Goal: Task Accomplishment & Management: Use online tool/utility

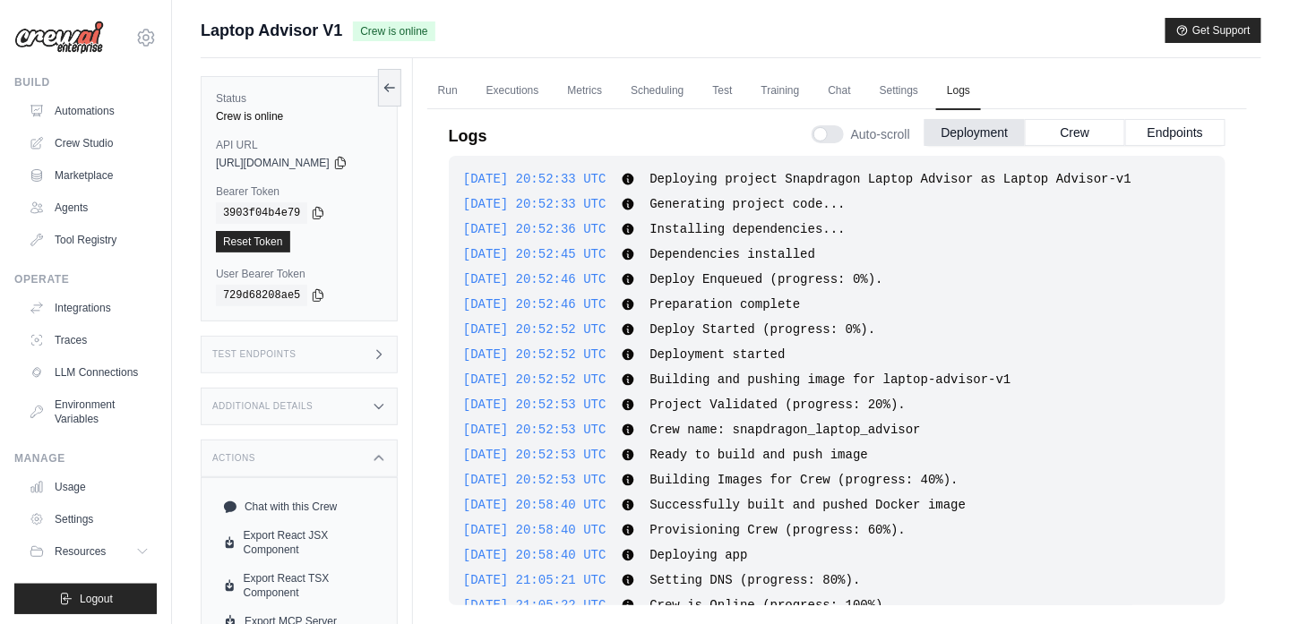
scroll to position [30, 0]
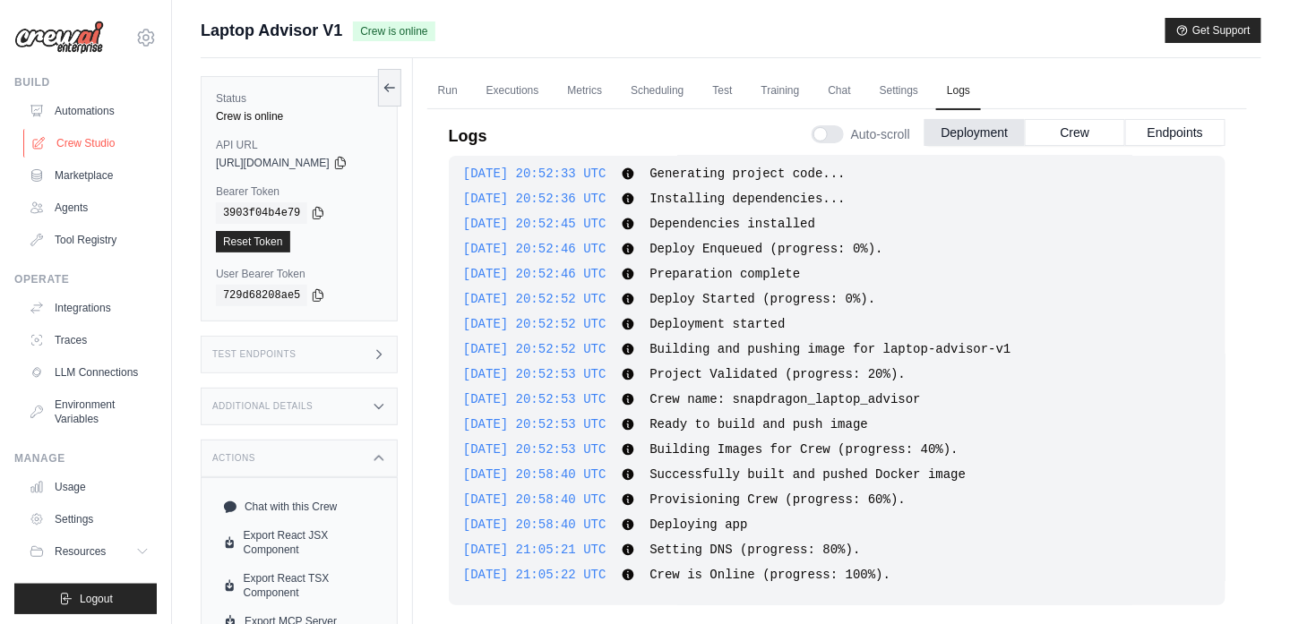
click at [61, 148] on link "Crew Studio" at bounding box center [90, 143] width 135 height 29
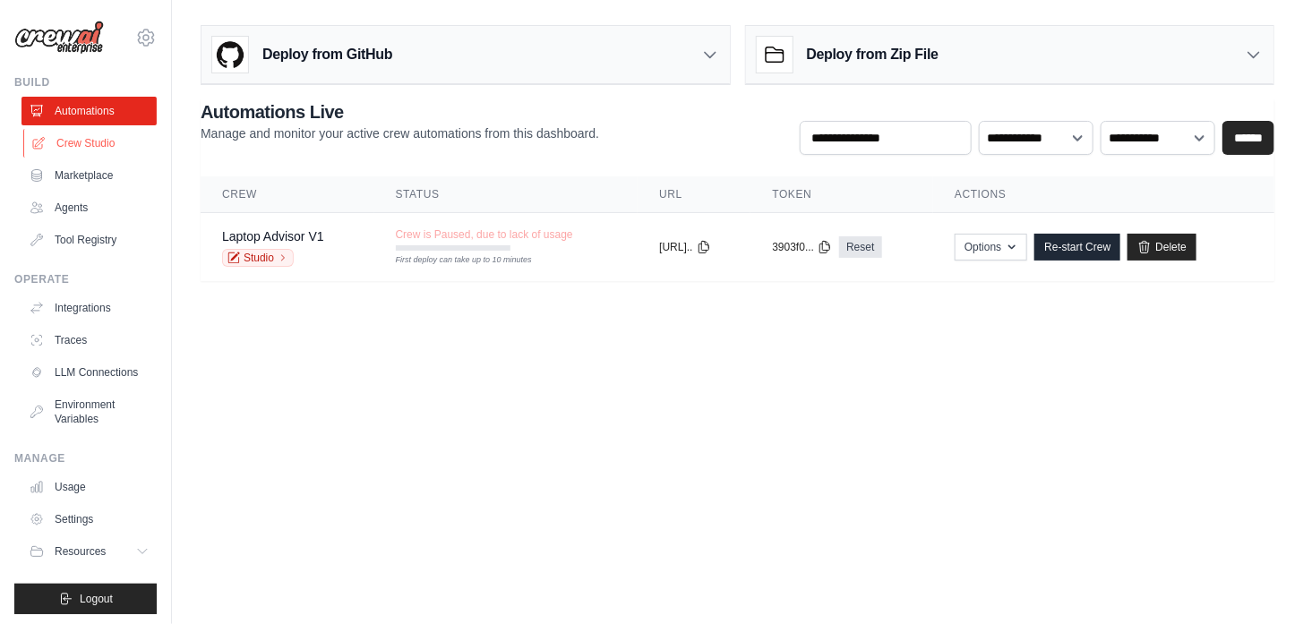
click at [52, 147] on link "Crew Studio" at bounding box center [90, 143] width 135 height 29
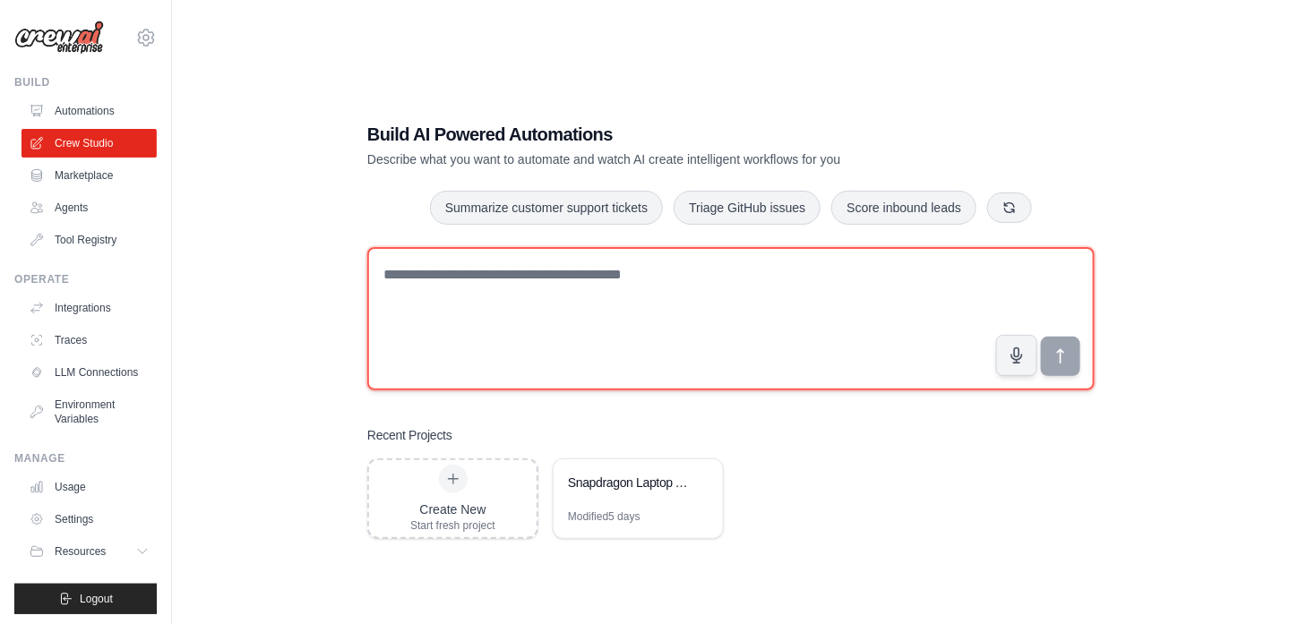
click at [502, 300] on textarea at bounding box center [730, 318] width 727 height 143
click at [463, 292] on textarea at bounding box center [730, 318] width 727 height 143
type textarea "*"
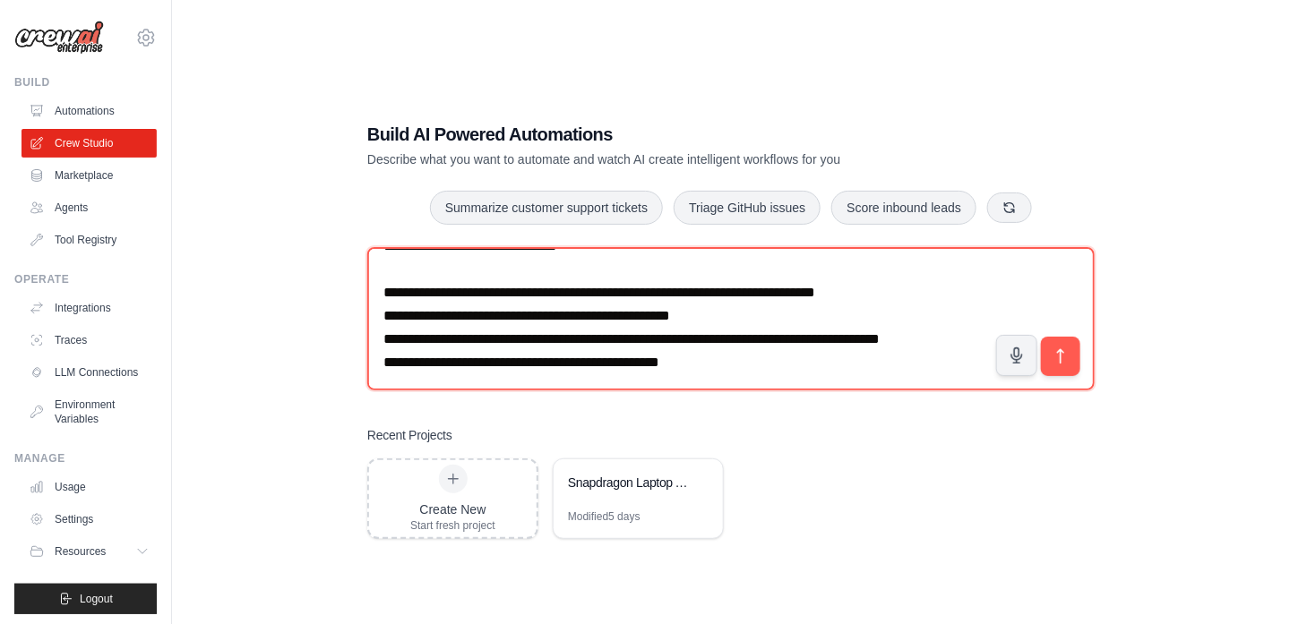
scroll to position [80, 0]
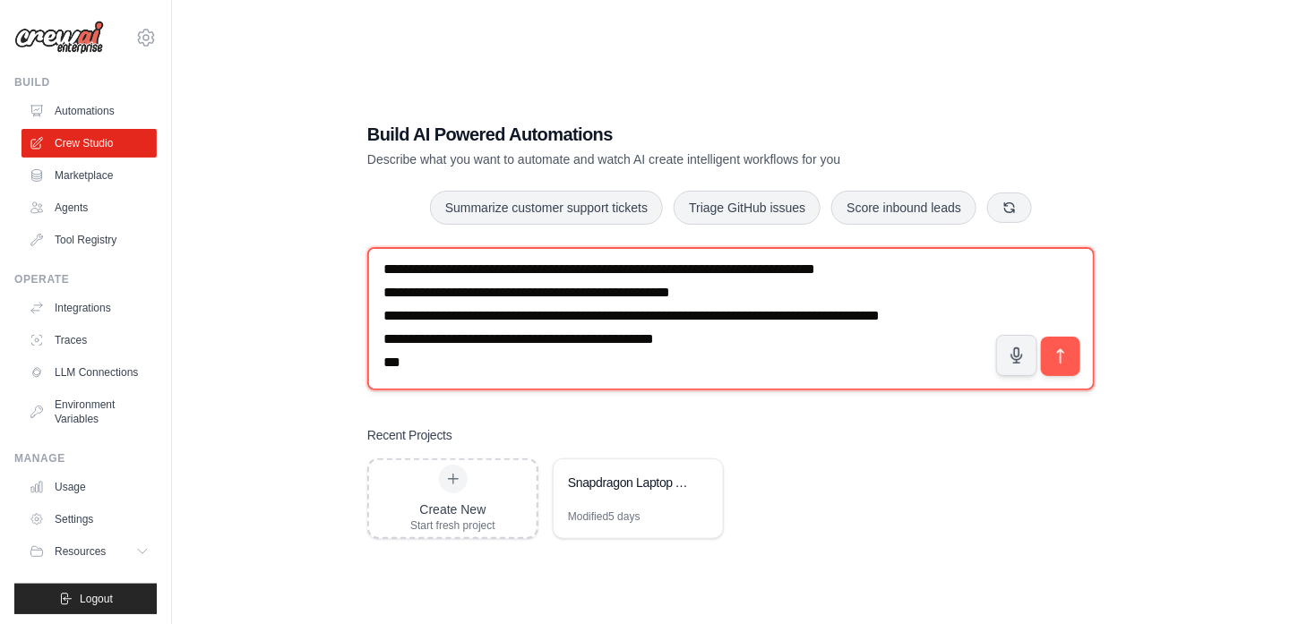
drag, startPoint x: 613, startPoint y: 355, endPoint x: 591, endPoint y: 358, distance: 22.7
click at [591, 358] on textarea "**********" at bounding box center [730, 318] width 727 height 143
click at [539, 380] on textarea "**********" at bounding box center [730, 318] width 727 height 143
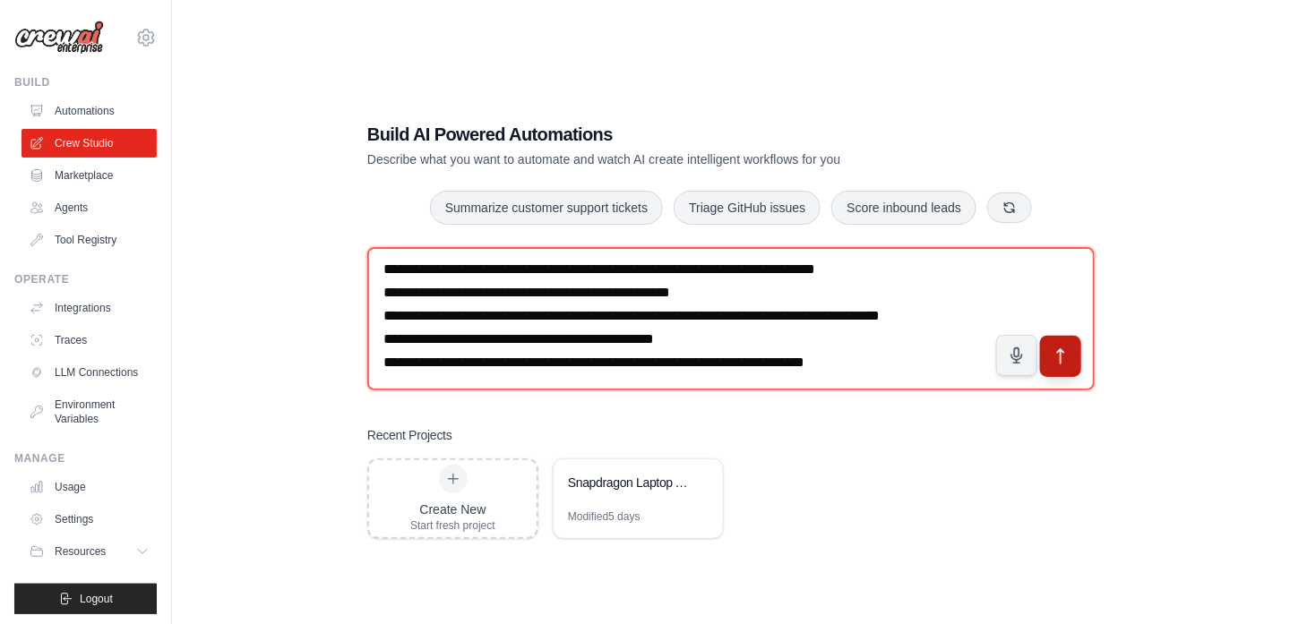
type textarea "**********"
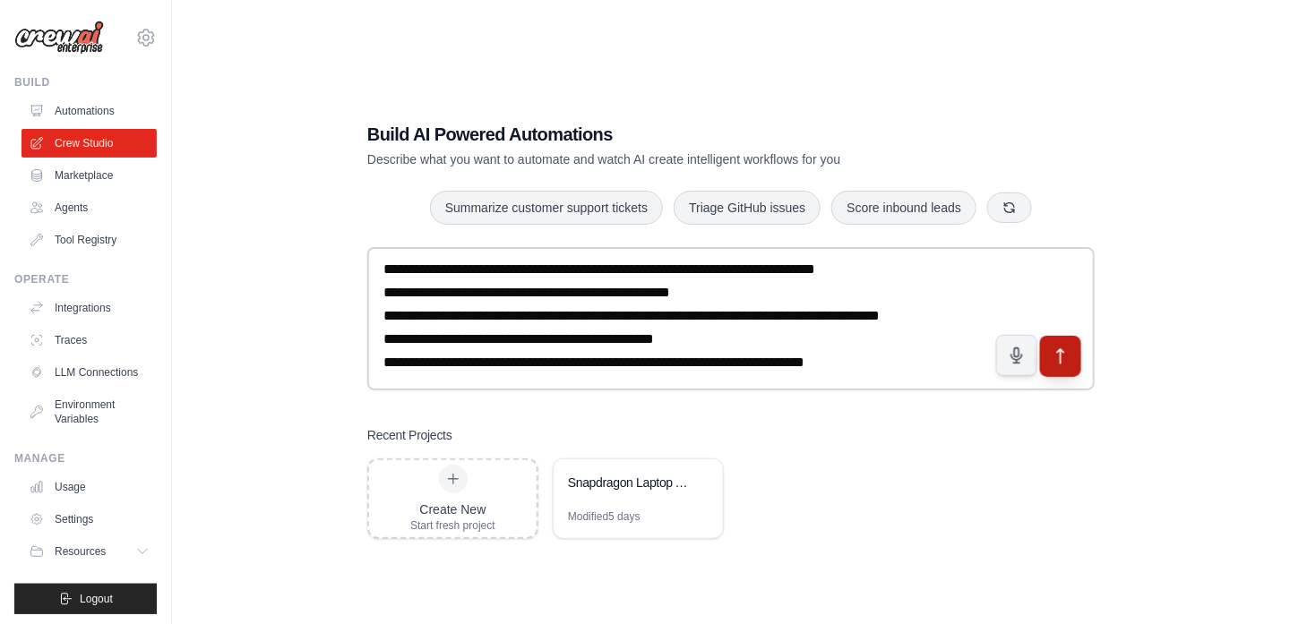
click at [1073, 368] on button "submit" at bounding box center [1060, 355] width 41 height 41
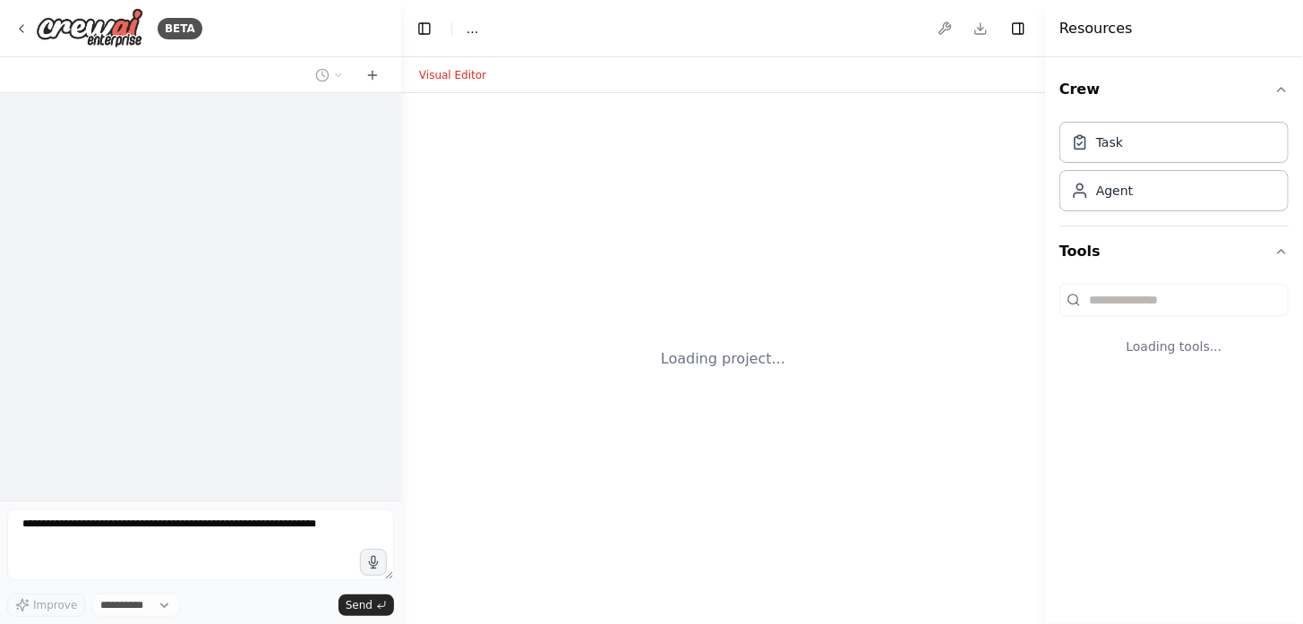
select select "****"
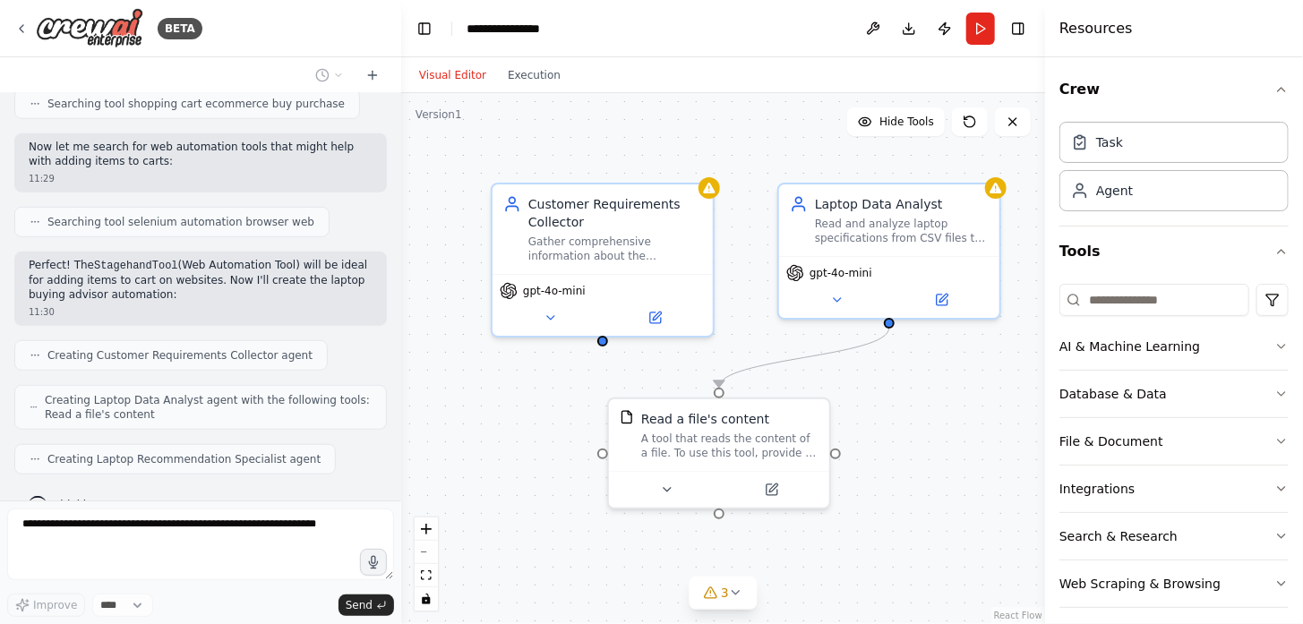
scroll to position [561, 0]
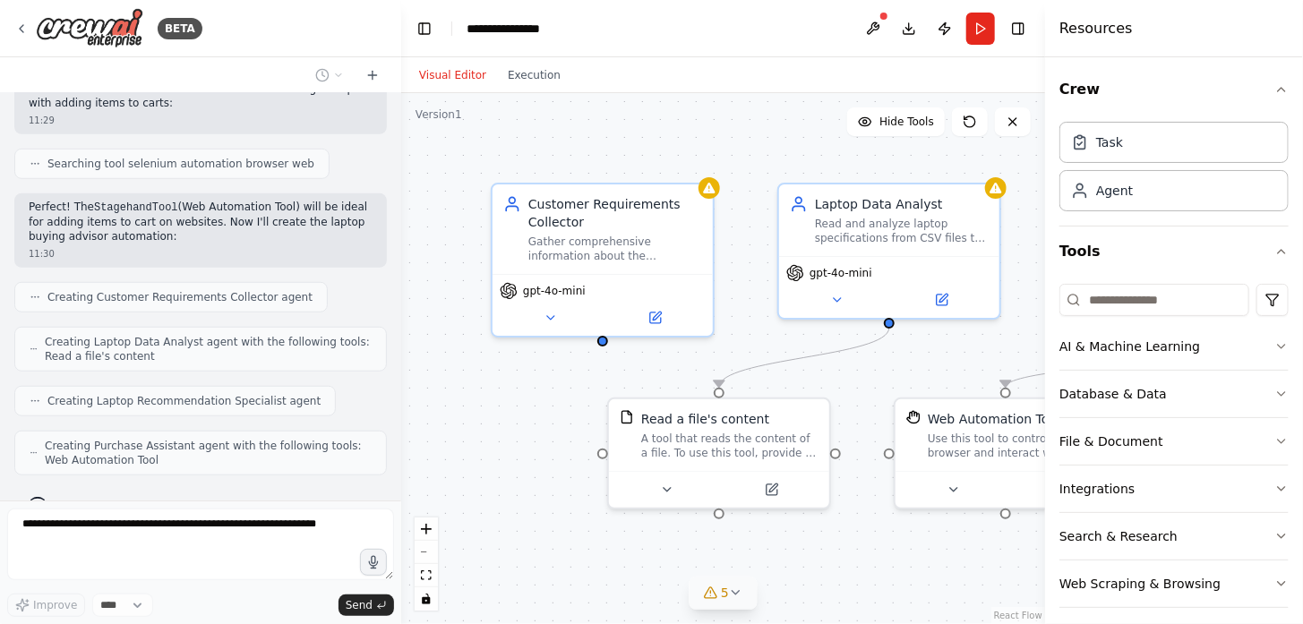
click at [738, 591] on icon at bounding box center [736, 593] width 14 height 14
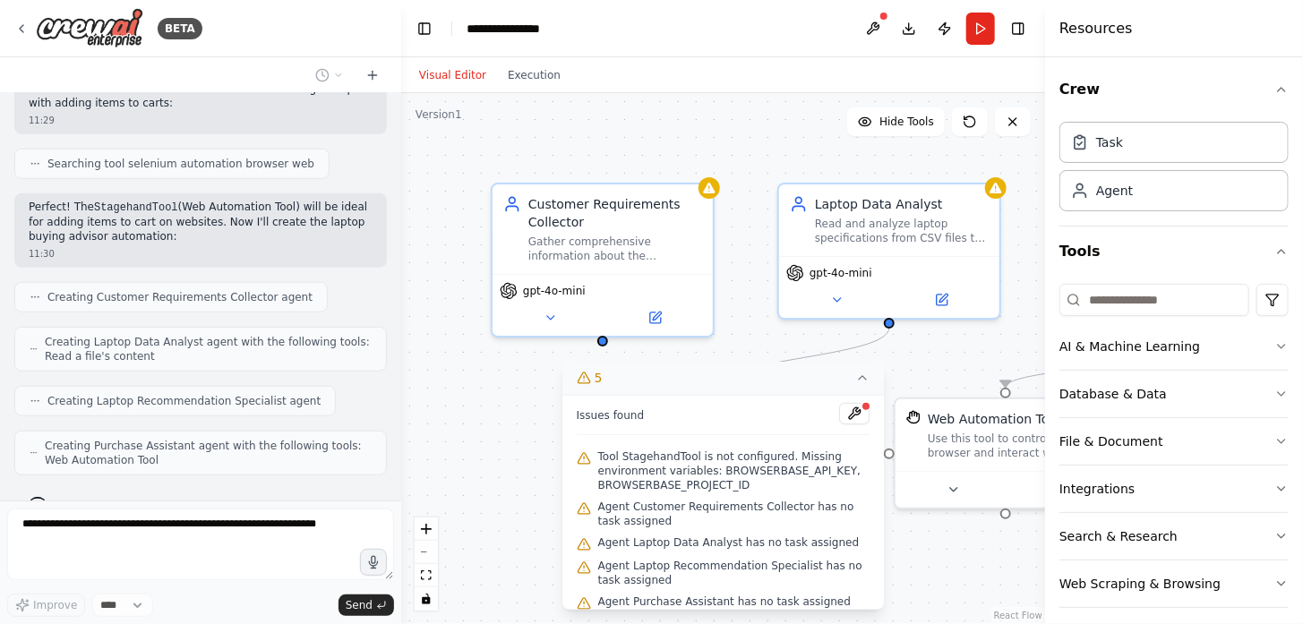
scroll to position [664, 0]
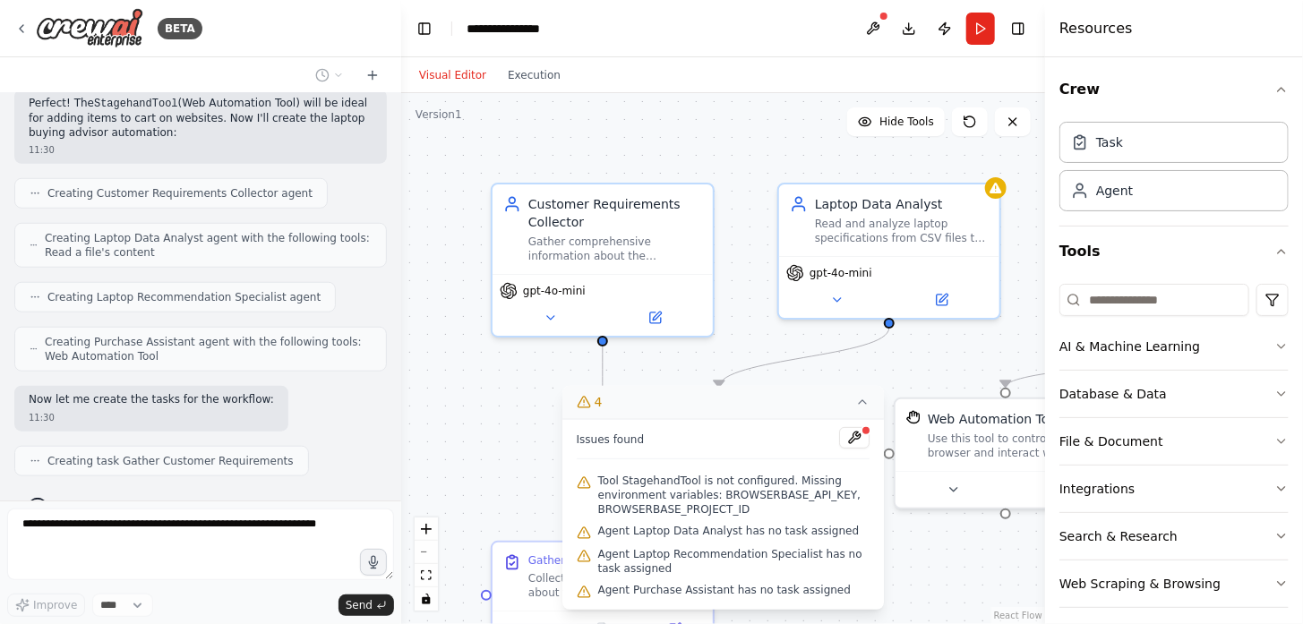
click at [869, 407] on icon at bounding box center [862, 402] width 14 height 14
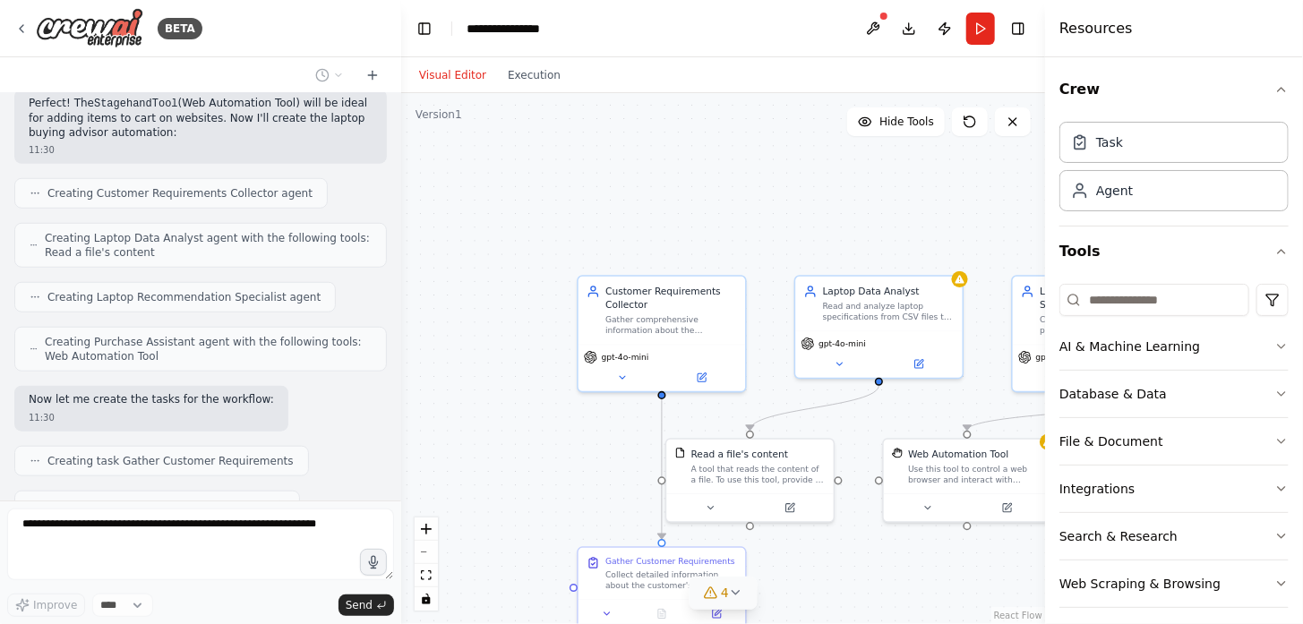
scroll to position [708, 0]
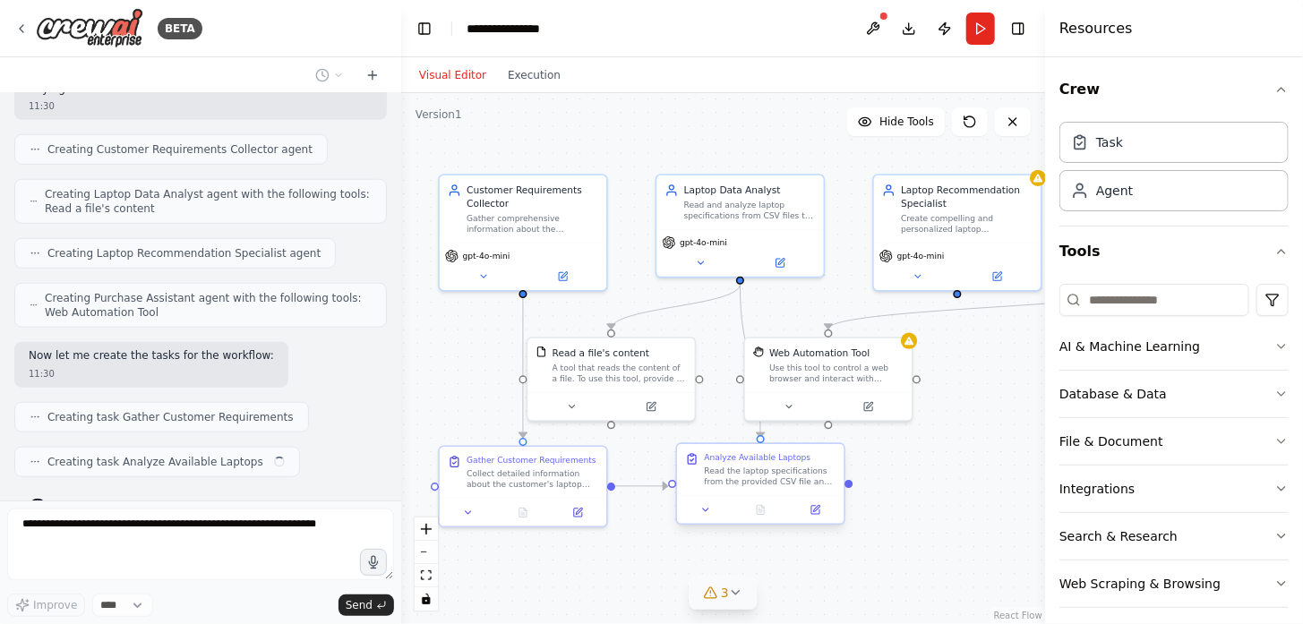
drag, startPoint x: 890, startPoint y: 567, endPoint x: 751, endPoint y: 466, distance: 171.8
click at [751, 466] on div ".deletable-edge-delete-btn { width: 20px; height: 20px; border: 0px solid #ffff…" at bounding box center [723, 358] width 644 height 531
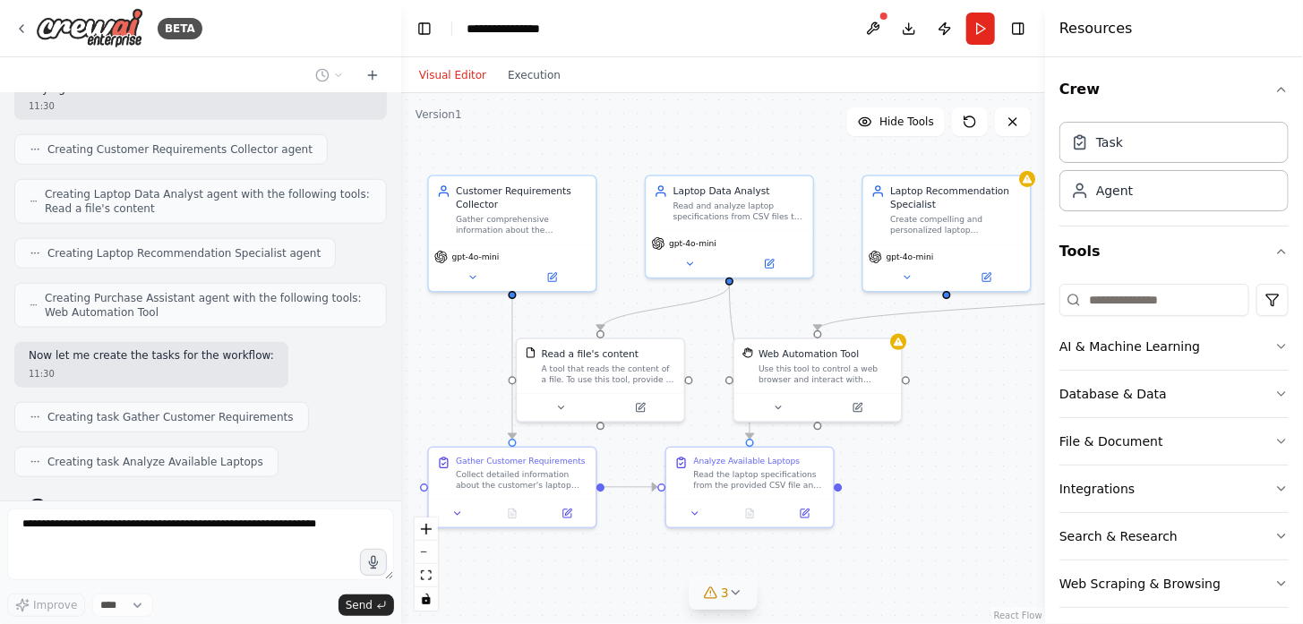
drag, startPoint x: 983, startPoint y: 480, endPoint x: 966, endPoint y: 482, distance: 17.1
click at [968, 482] on div ".deletable-edge-delete-btn { width: 20px; height: 20px; border: 0px solid #ffff…" at bounding box center [723, 358] width 644 height 531
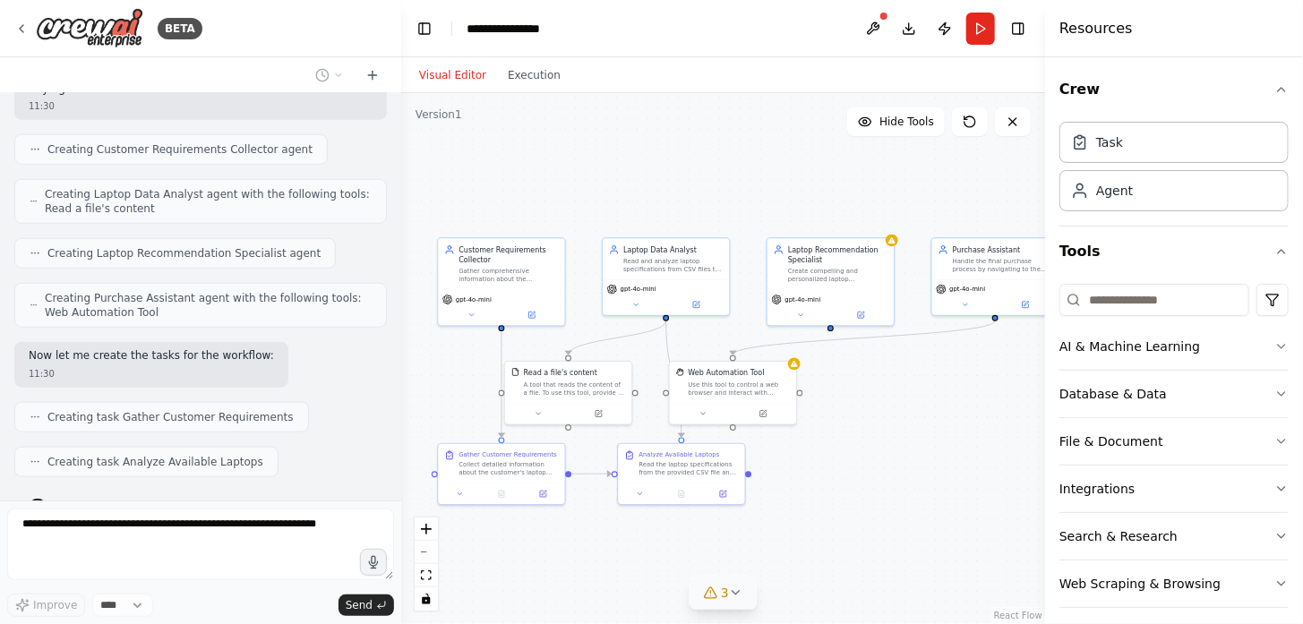
drag, startPoint x: 960, startPoint y: 489, endPoint x: 847, endPoint y: 476, distance: 113.6
click at [847, 476] on div ".deletable-edge-delete-btn { width: 20px; height: 20px; border: 0px solid #ffff…" at bounding box center [723, 358] width 644 height 531
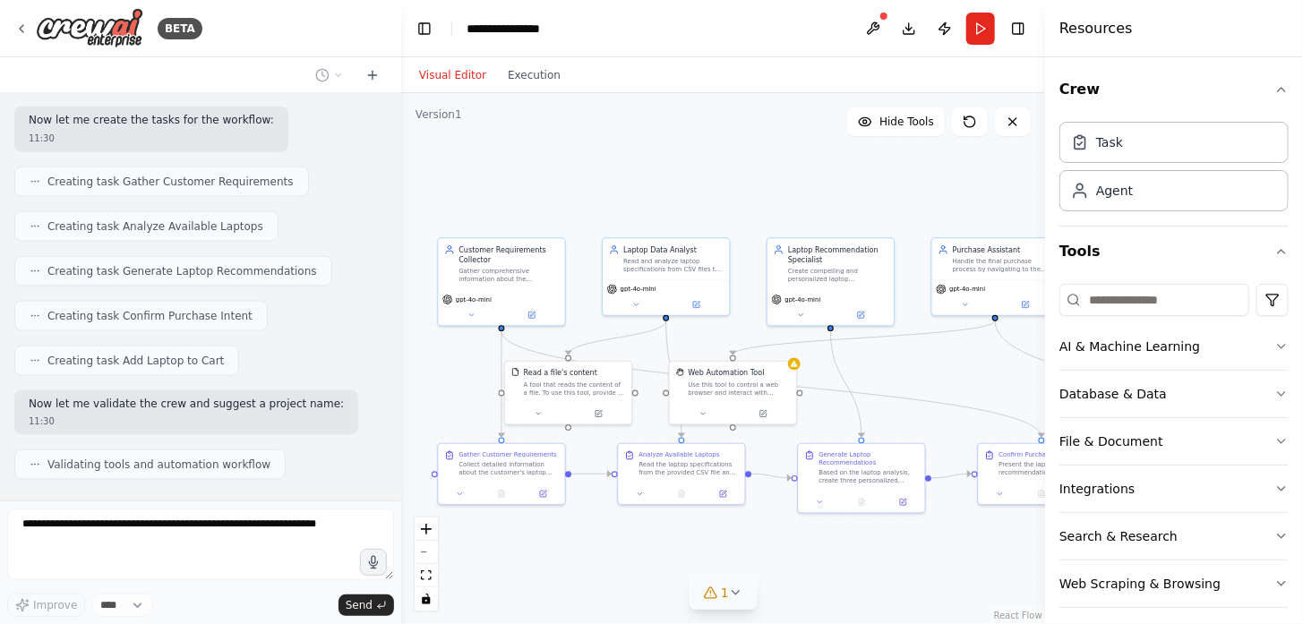
scroll to position [989, 0]
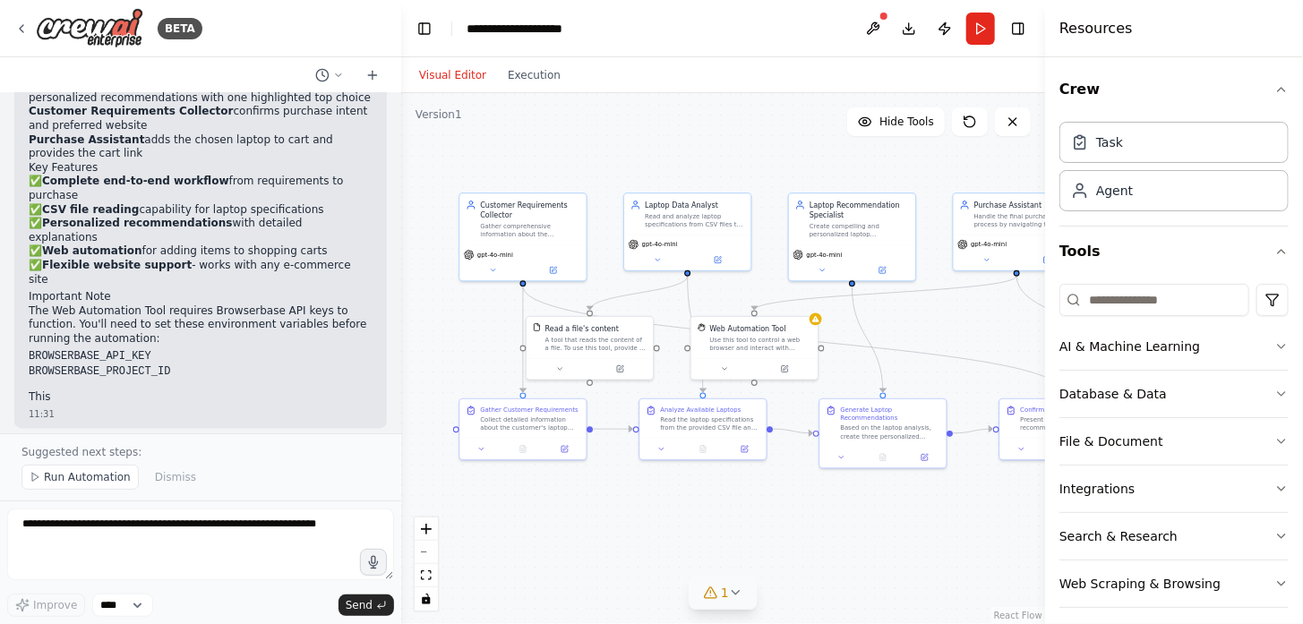
drag, startPoint x: 595, startPoint y: 176, endPoint x: 616, endPoint y: 131, distance: 49.7
click at [616, 131] on div ".deletable-edge-delete-btn { width: 20px; height: 20px; border: 0px solid #ffff…" at bounding box center [723, 358] width 644 height 531
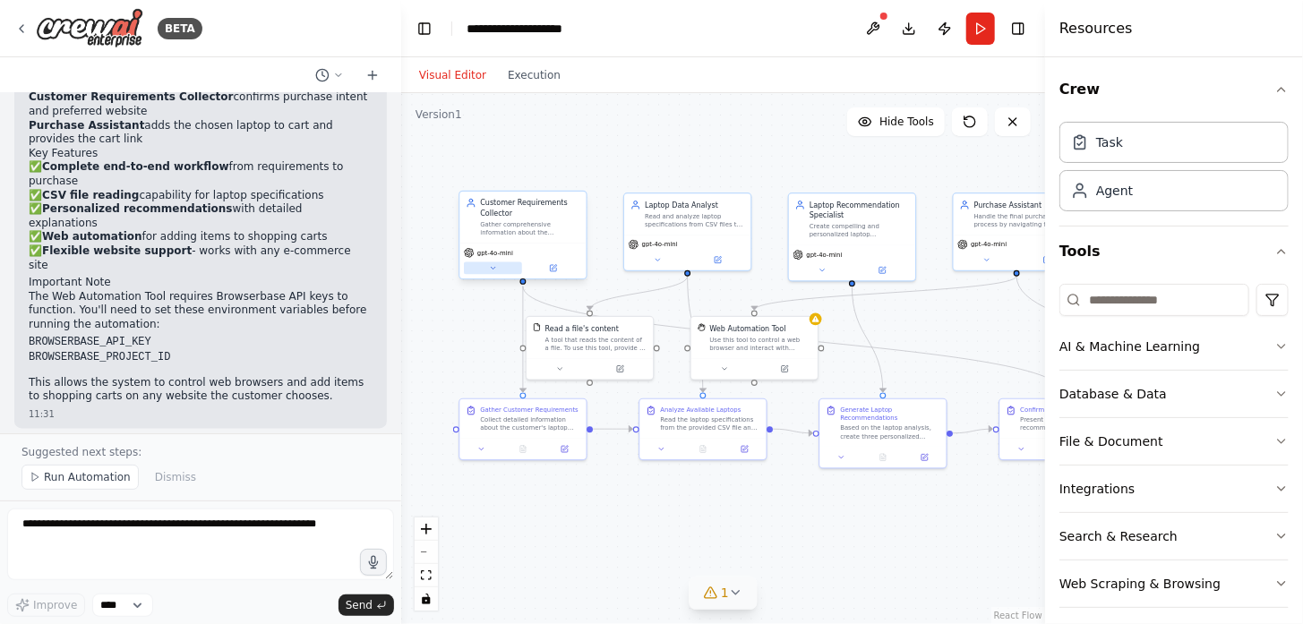
click at [495, 272] on button at bounding box center [493, 268] width 58 height 13
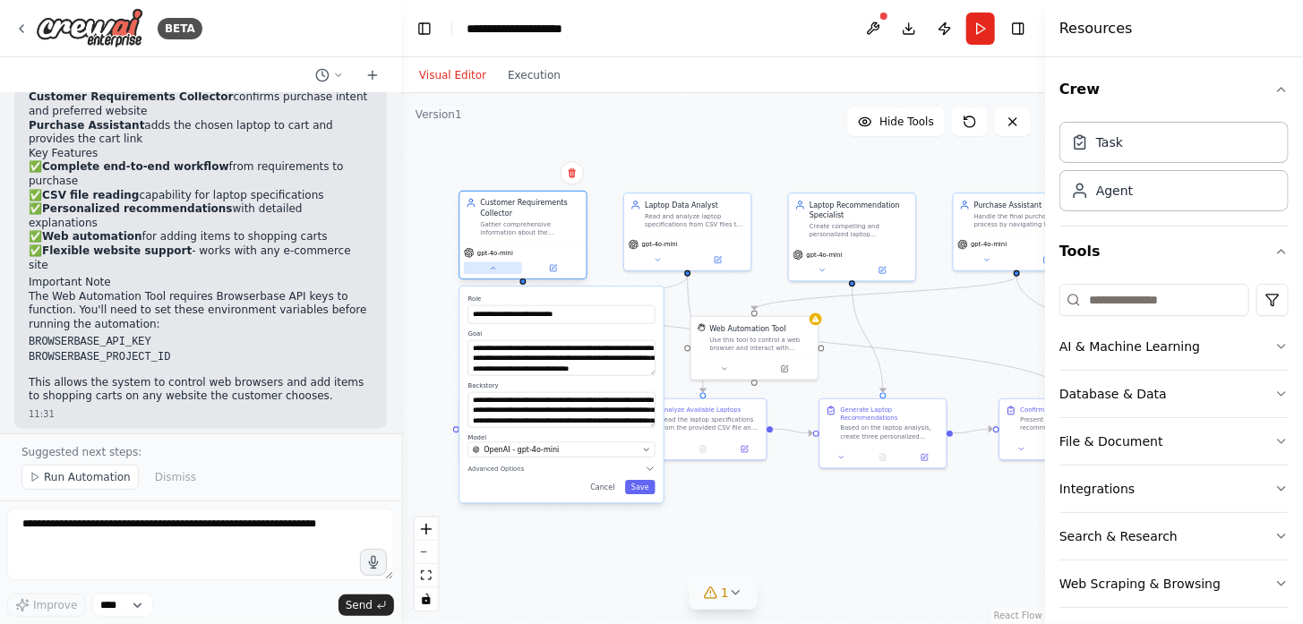
click at [495, 272] on button at bounding box center [493, 268] width 58 height 13
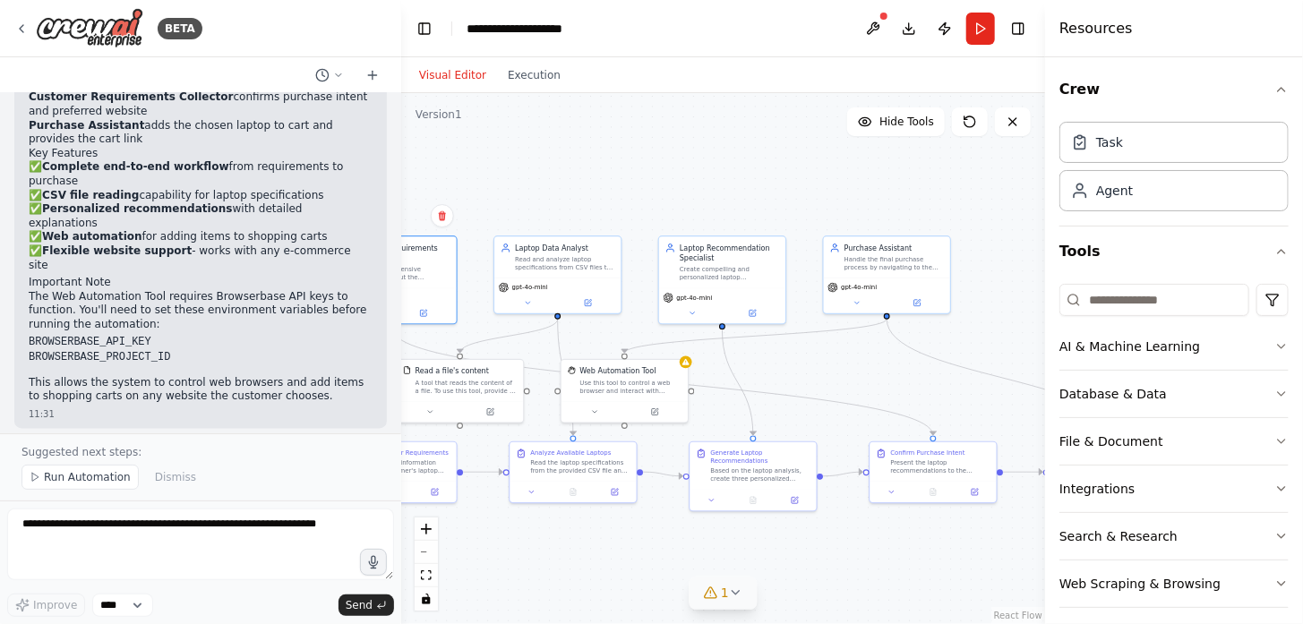
drag, startPoint x: 677, startPoint y: 156, endPoint x: 513, endPoint y: 200, distance: 169.7
click at [513, 200] on div ".deletable-edge-delete-btn { width: 20px; height: 20px; border: 0px solid #ffff…" at bounding box center [723, 358] width 644 height 531
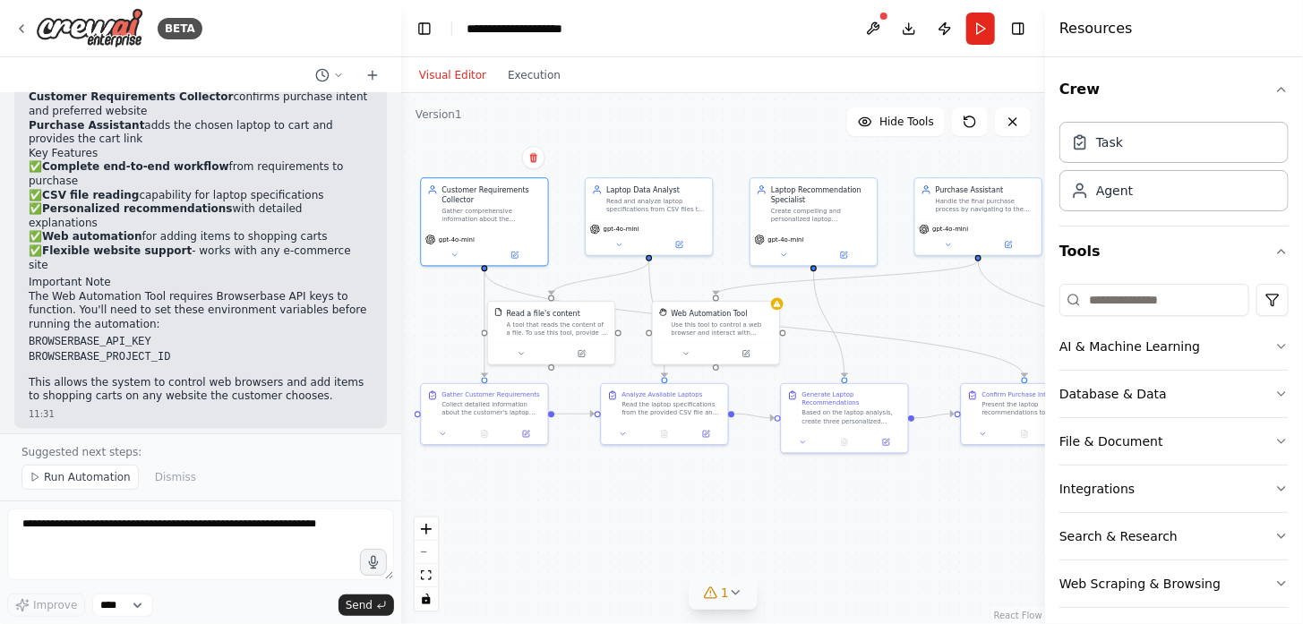
drag, startPoint x: 724, startPoint y: 199, endPoint x: 849, endPoint y: 140, distance: 138.6
click at [849, 140] on div ".deletable-edge-delete-btn { width: 20px; height: 20px; border: 0px solid #ffff…" at bounding box center [723, 358] width 644 height 531
click at [497, 74] on button "Execution" at bounding box center [534, 74] width 74 height 21
click at [453, 67] on button "Visual Editor" at bounding box center [452, 74] width 89 height 21
click at [976, 28] on button "Run" at bounding box center [980, 29] width 29 height 32
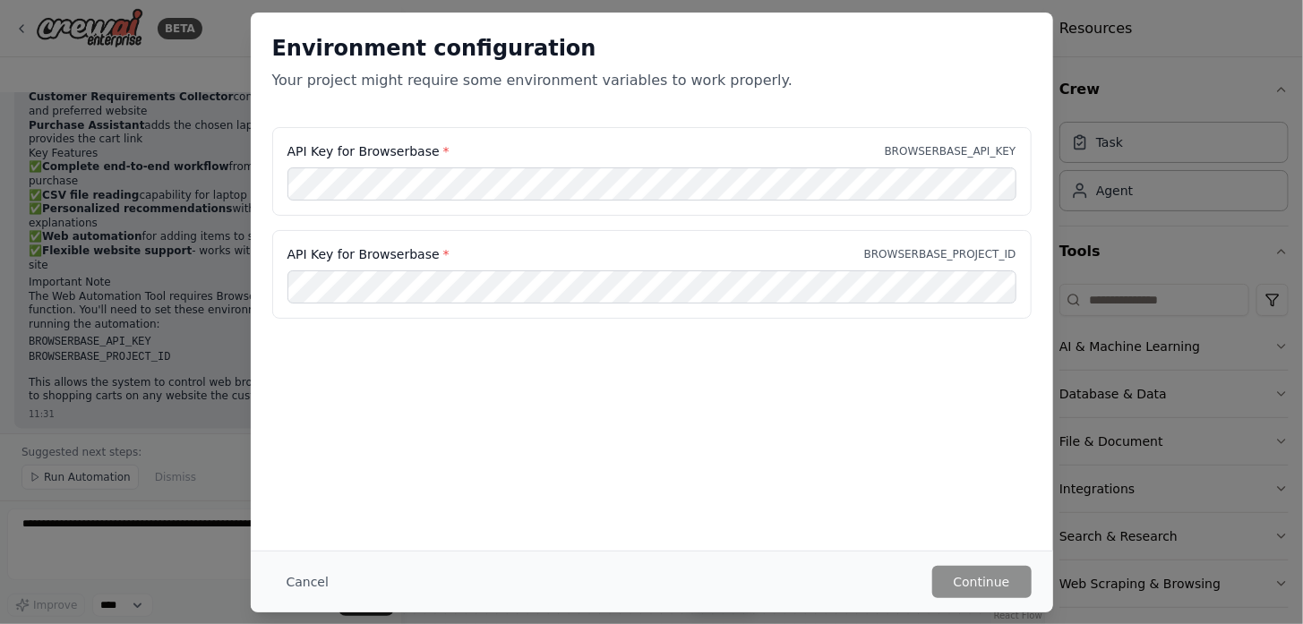
click at [384, 145] on label "API Key for Browserbase *" at bounding box center [368, 151] width 162 height 18
click at [188, 347] on div "Environment configuration Your project might require some environment variables…" at bounding box center [651, 312] width 1303 height 624
click at [316, 569] on button "Cancel" at bounding box center [307, 582] width 71 height 32
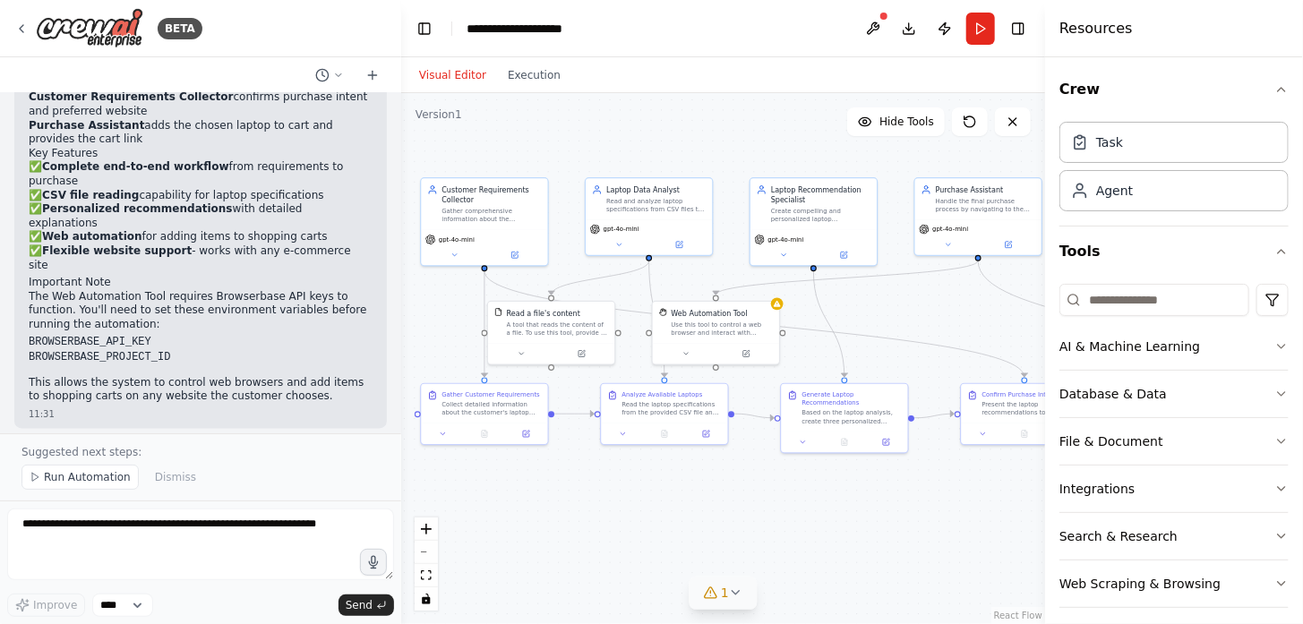
click at [685, 369] on div ".deletable-edge-delete-btn { width: 20px; height: 20px; border: 0px solid #ffff…" at bounding box center [723, 358] width 644 height 531
click at [690, 362] on div "Web Automation Tool Use this tool to control a web browser and interact with we…" at bounding box center [716, 331] width 129 height 64
click at [690, 356] on button at bounding box center [685, 352] width 58 height 13
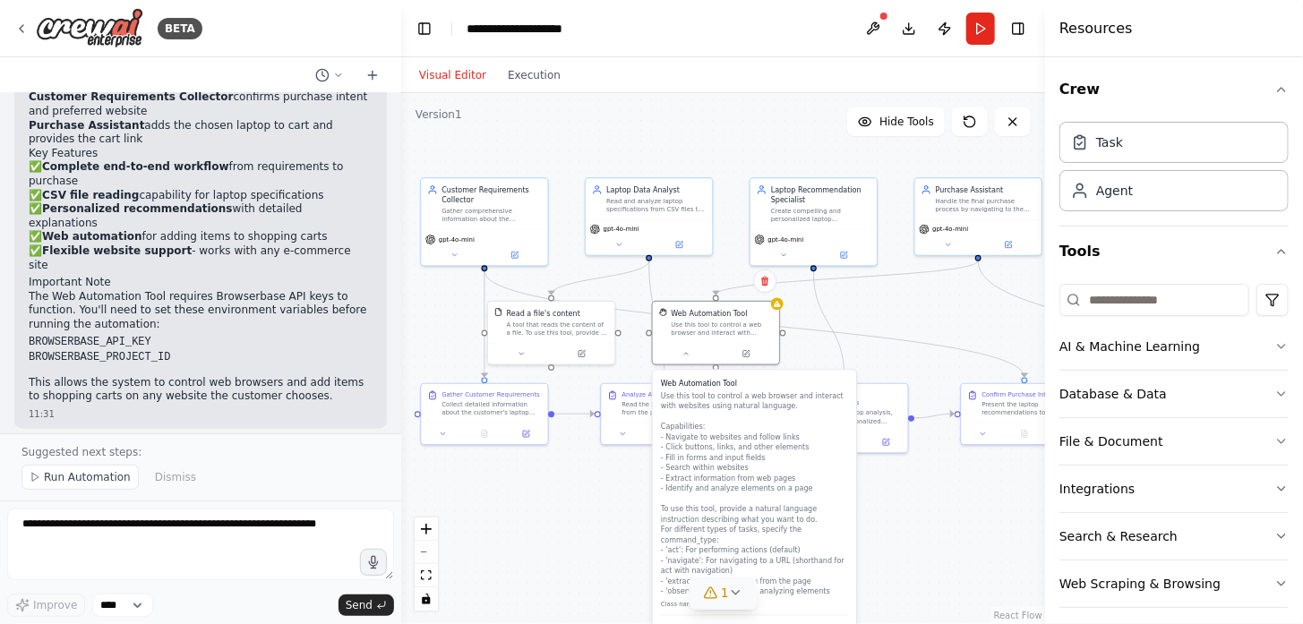
click at [615, 509] on div ".deletable-edge-delete-btn { width: 20px; height: 20px; border: 0px solid #ffff…" at bounding box center [723, 358] width 644 height 531
click at [444, 240] on span "gpt-4o-mini" at bounding box center [457, 238] width 36 height 8
click at [426, 243] on div "gpt-4o-mini" at bounding box center [484, 245] width 126 height 36
click at [431, 243] on div "gpt-4o-mini" at bounding box center [484, 245] width 126 height 36
click at [461, 253] on button at bounding box center [454, 253] width 58 height 13
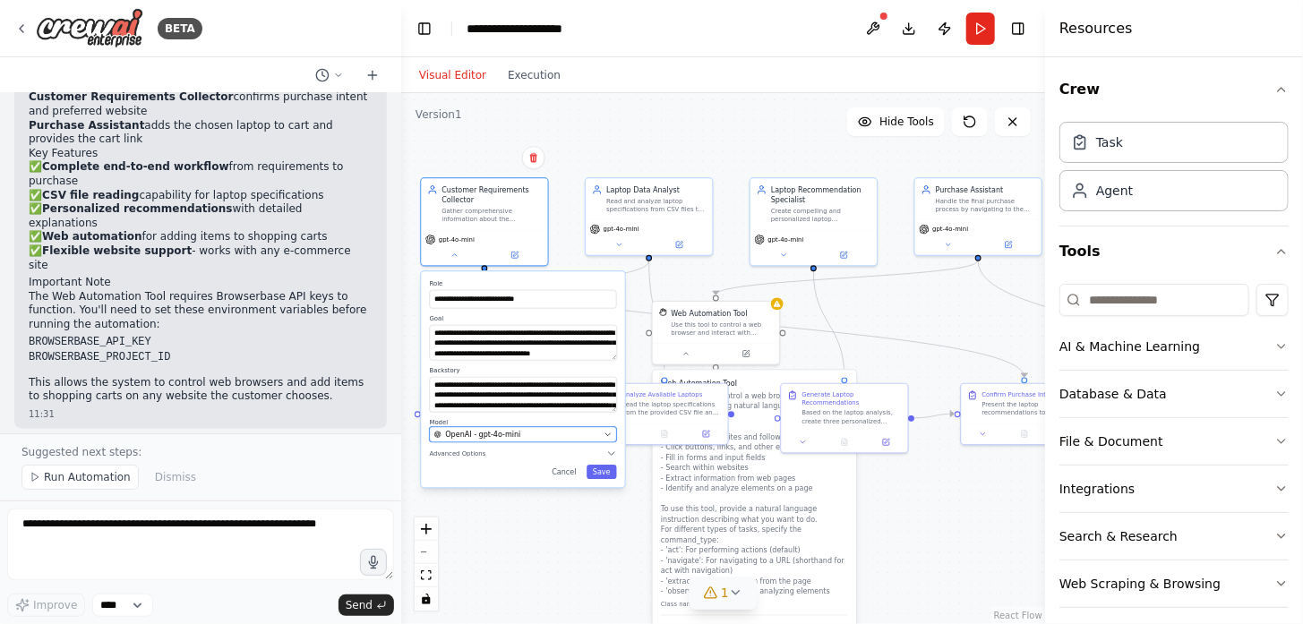
click at [502, 435] on span "OpenAI - gpt-4o-mini" at bounding box center [482, 435] width 75 height 10
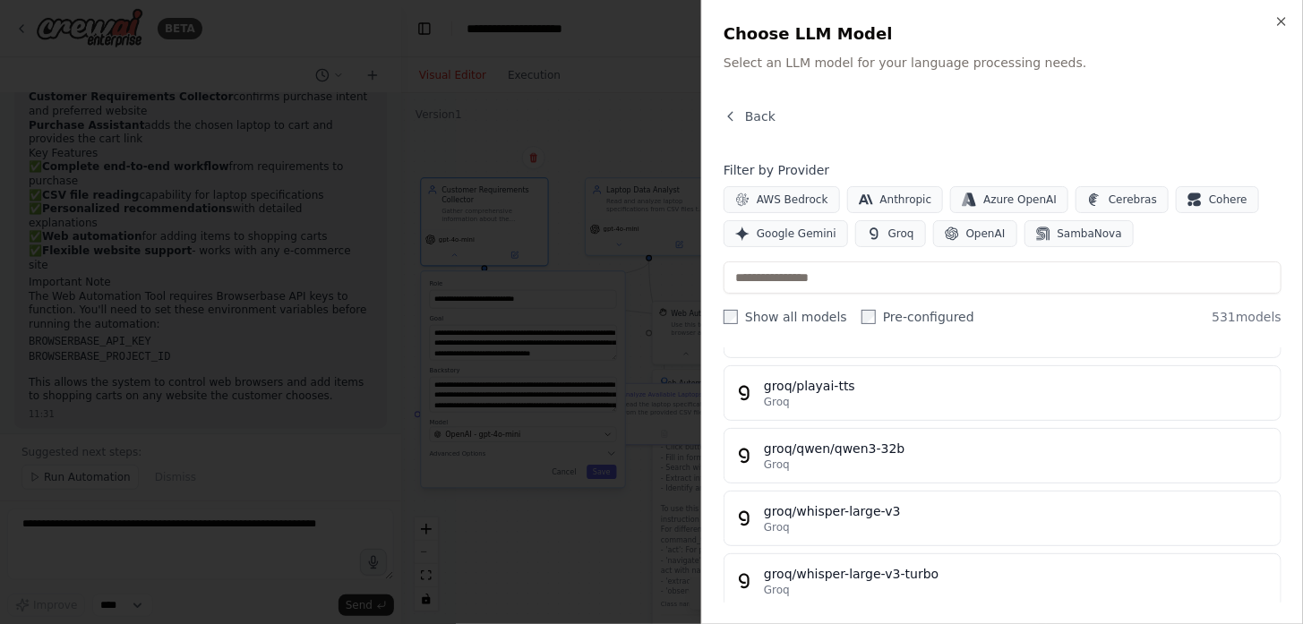
scroll to position [24774, 0]
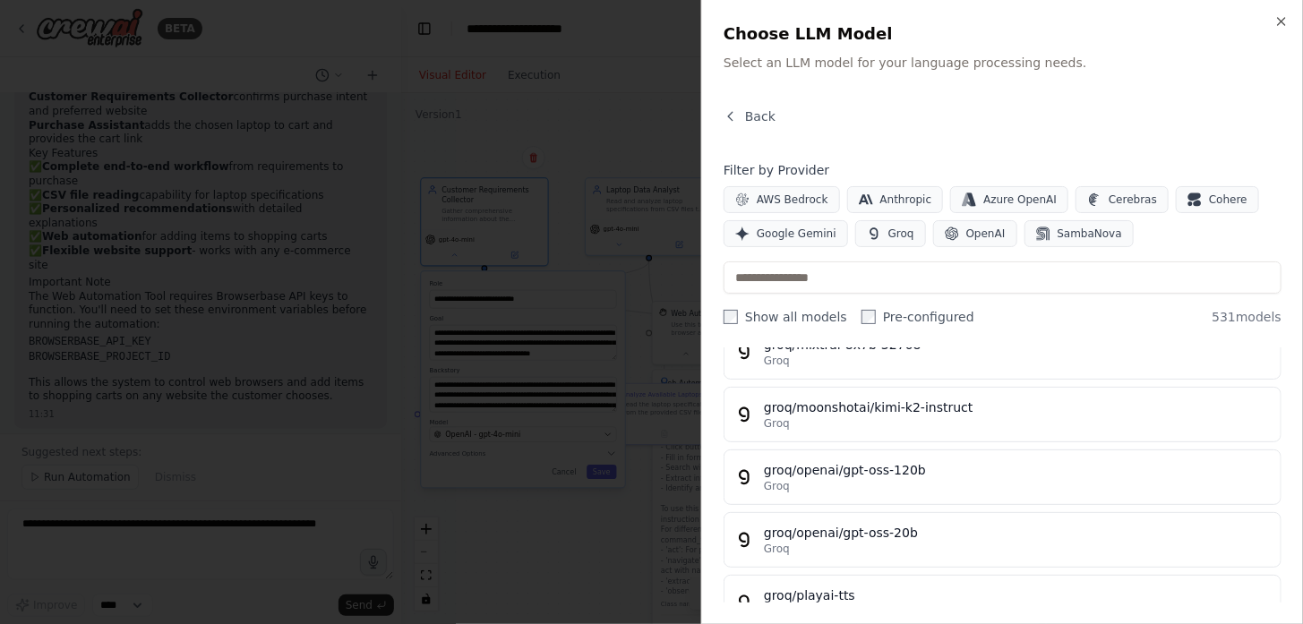
click at [433, 557] on div at bounding box center [651, 312] width 1303 height 624
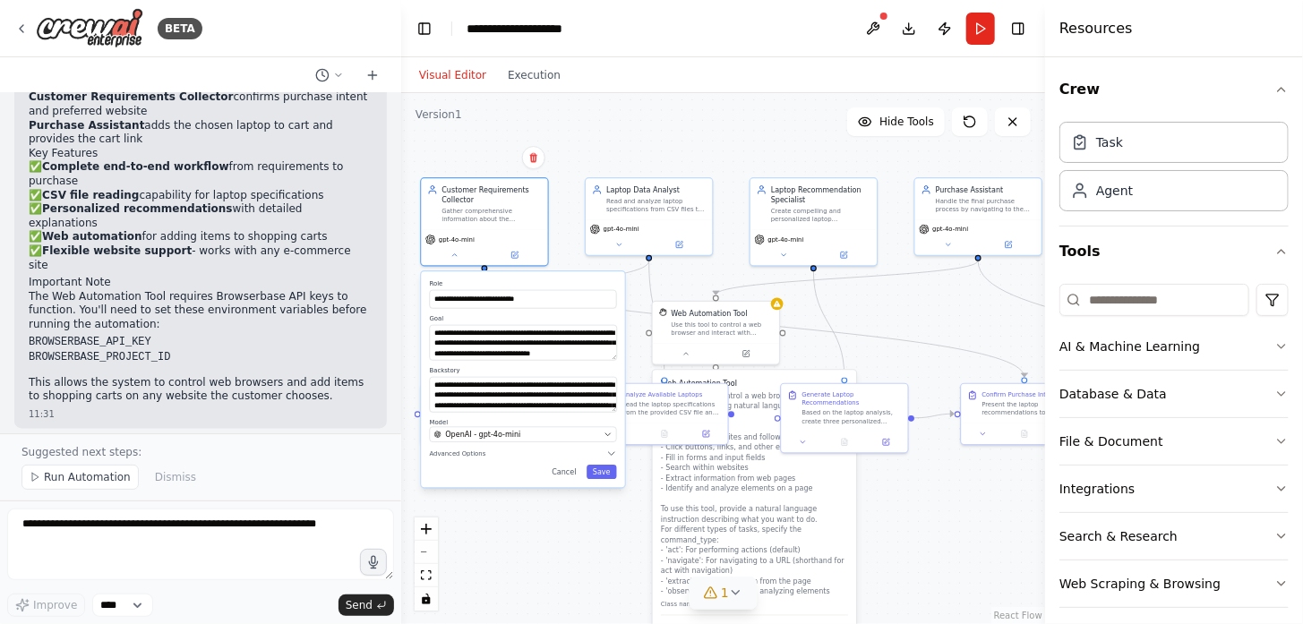
click at [561, 515] on div ".deletable-edge-delete-btn { width: 20px; height: 20px; border: 0px solid #ffff…" at bounding box center [723, 358] width 644 height 531
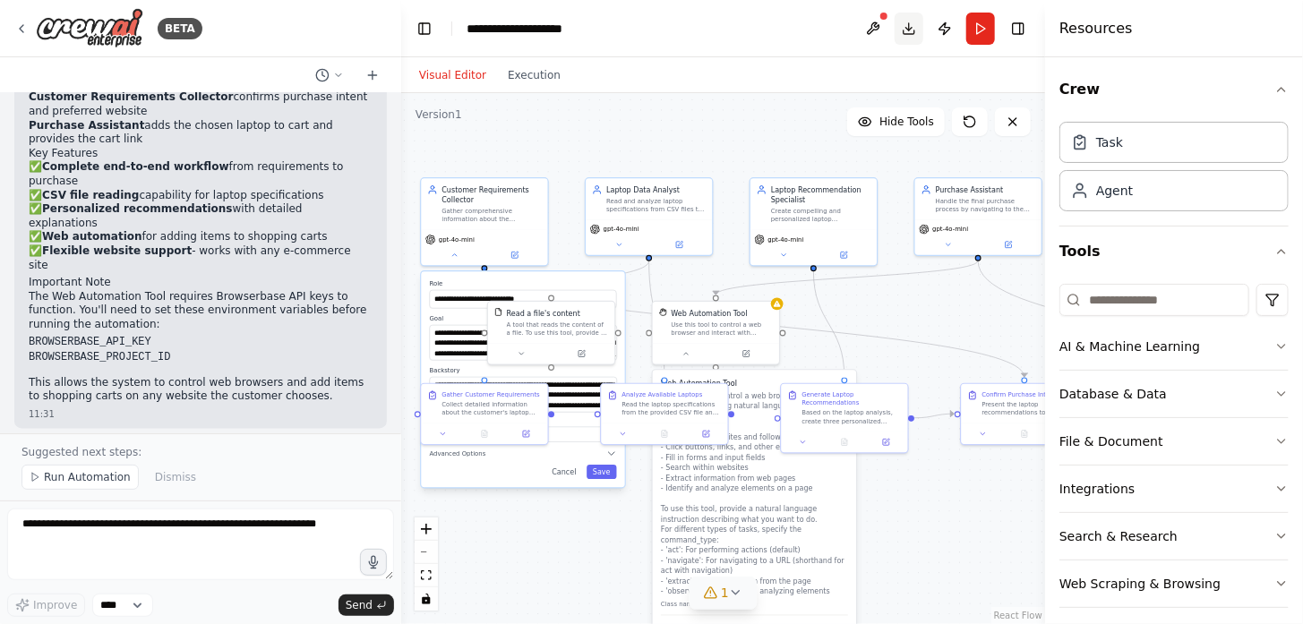
click at [905, 26] on button "Download" at bounding box center [909, 29] width 29 height 32
